Goal: Task Accomplishment & Management: Use online tool/utility

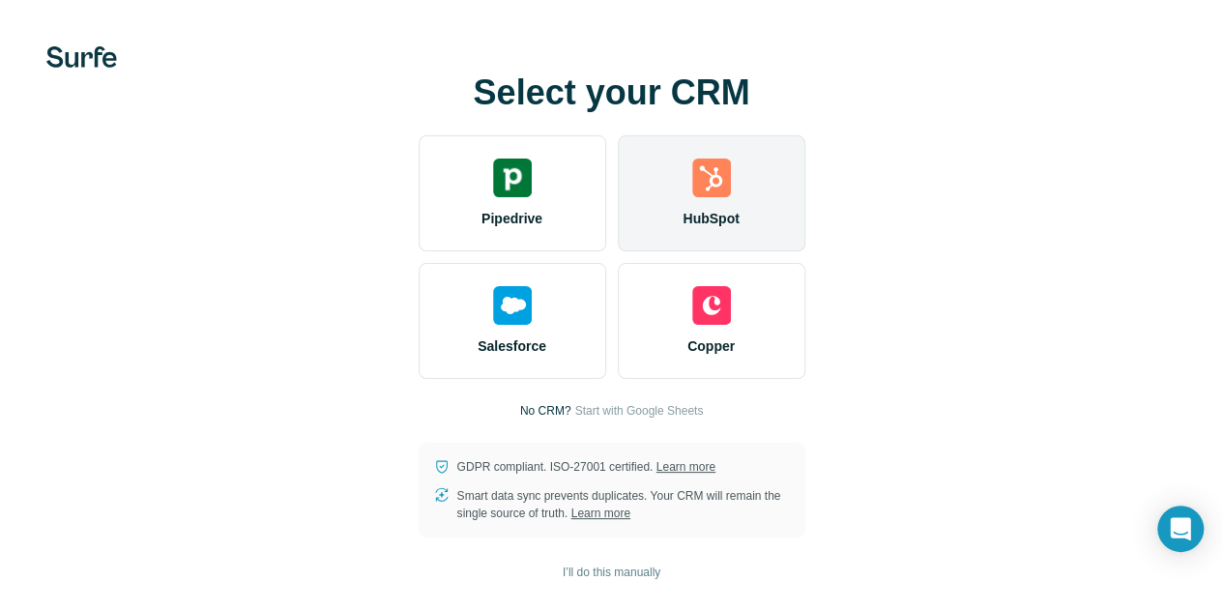
click at [618, 210] on div "HubSpot" at bounding box center [712, 193] width 188 height 116
click at [692, 192] on img at bounding box center [711, 178] width 39 height 39
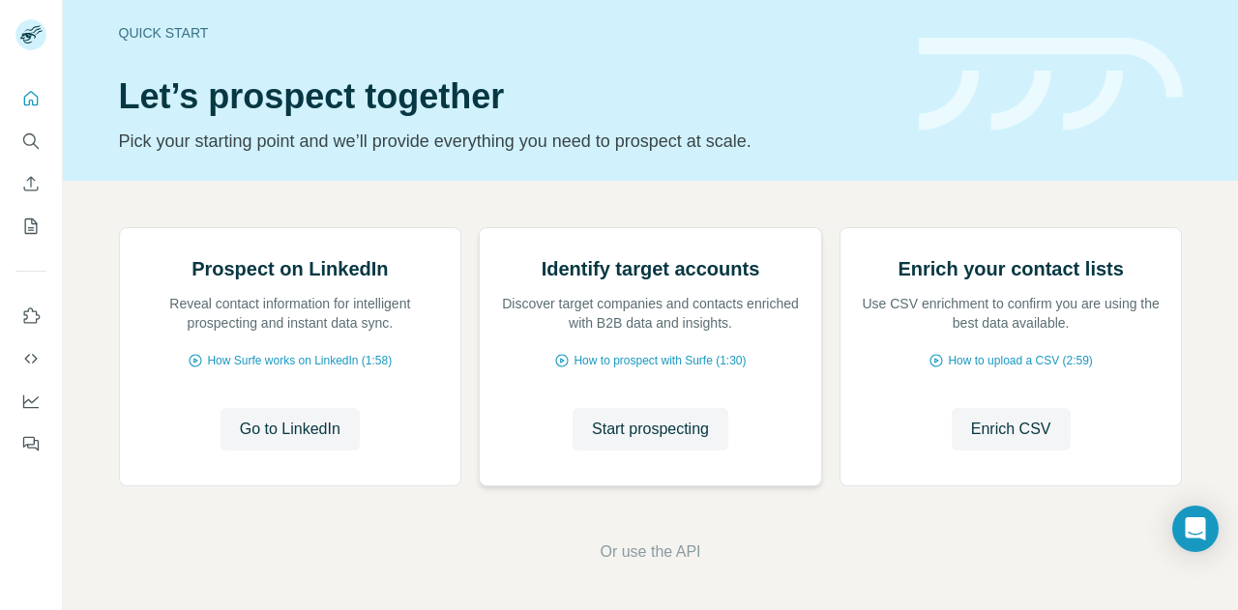
scroll to position [203, 0]
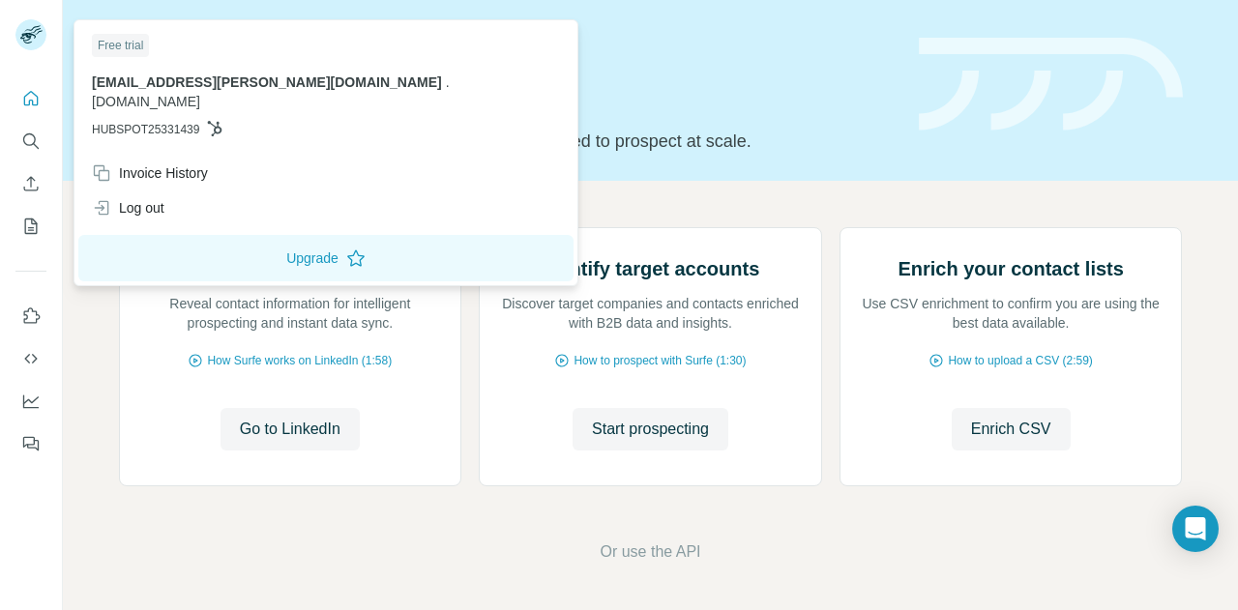
click at [29, 38] on icon at bounding box center [27, 38] width 15 height 11
click at [32, 141] on icon "Search" at bounding box center [30, 141] width 19 height 19
